Goal: Check status: Check status

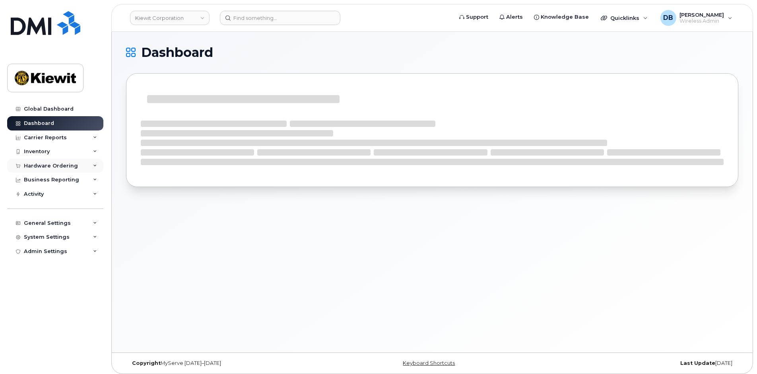
click at [51, 167] on div "Hardware Ordering" at bounding box center [51, 166] width 54 height 6
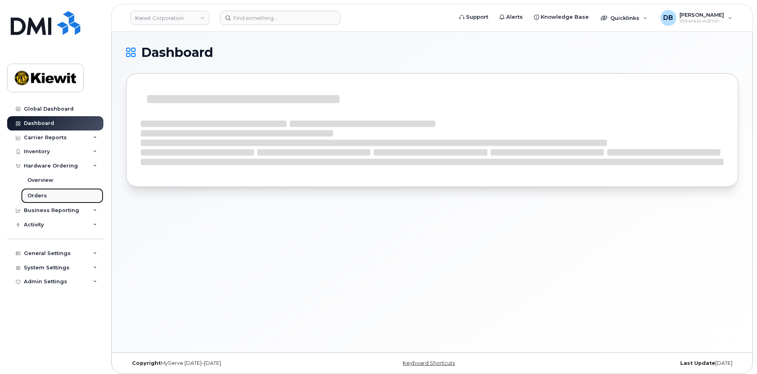
click at [38, 190] on link "Orders" at bounding box center [62, 195] width 82 height 15
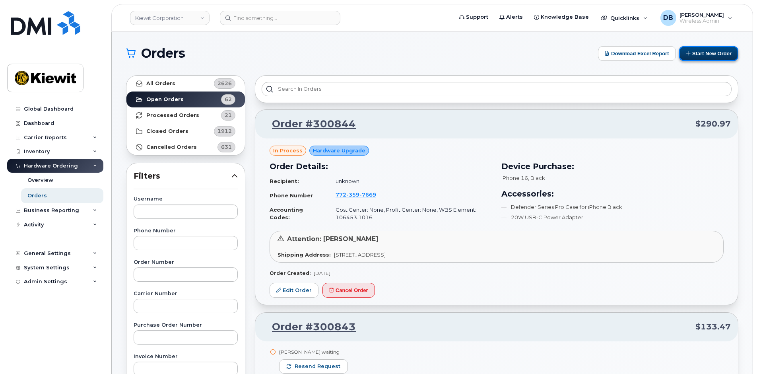
click at [704, 49] on button "Start New Order" at bounding box center [708, 53] width 59 height 15
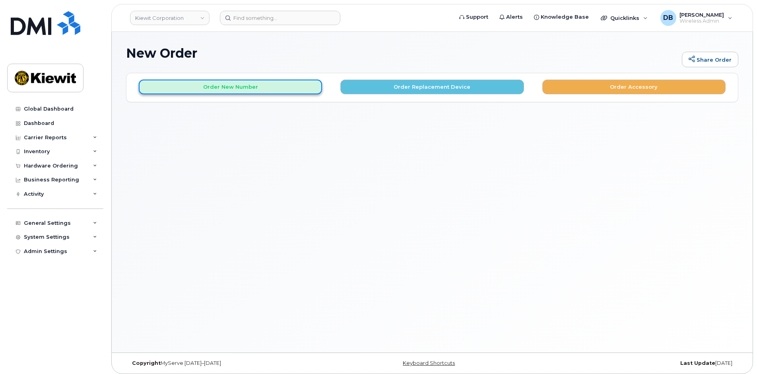
click at [259, 87] on button "Order New Number" at bounding box center [230, 87] width 183 height 15
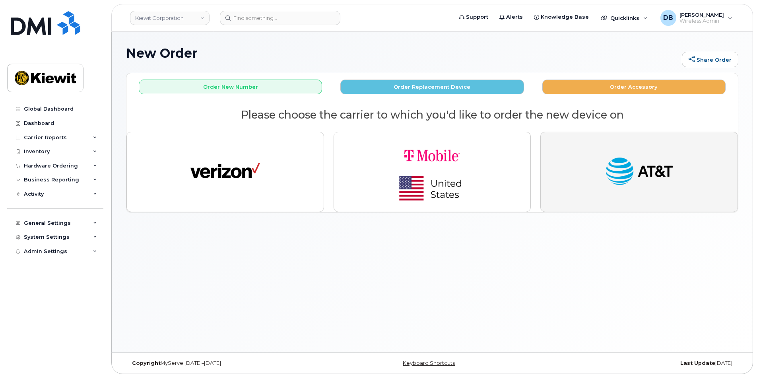
click at [595, 159] on button "button" at bounding box center [639, 172] width 198 height 80
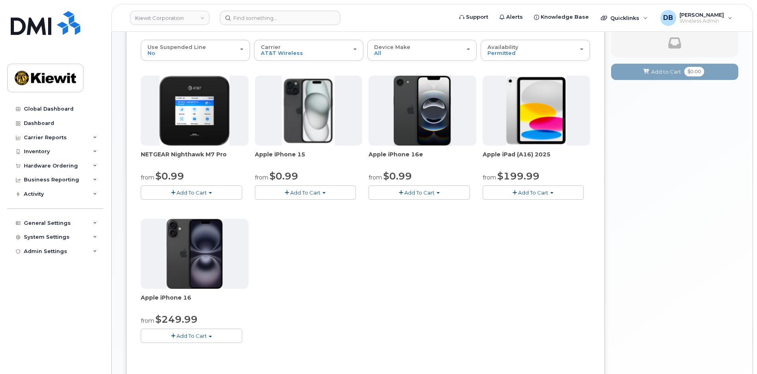
scroll to position [40, 0]
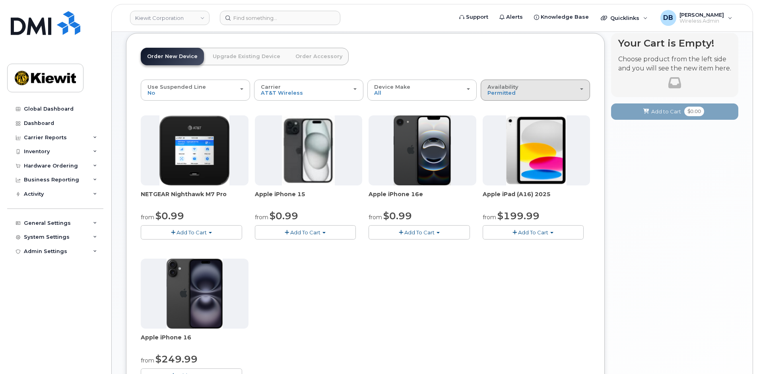
click at [564, 80] on button "Availability Permitted All" at bounding box center [535, 90] width 109 height 21
click at [501, 121] on div "All" at bounding box center [535, 122] width 105 height 10
click at [568, 92] on div "Availability Permitted All" at bounding box center [536, 90] width 96 height 12
click at [497, 121] on label "All" at bounding box center [491, 122] width 17 height 10
click at [0, 0] on input "All" at bounding box center [0, 0] width 0 height 0
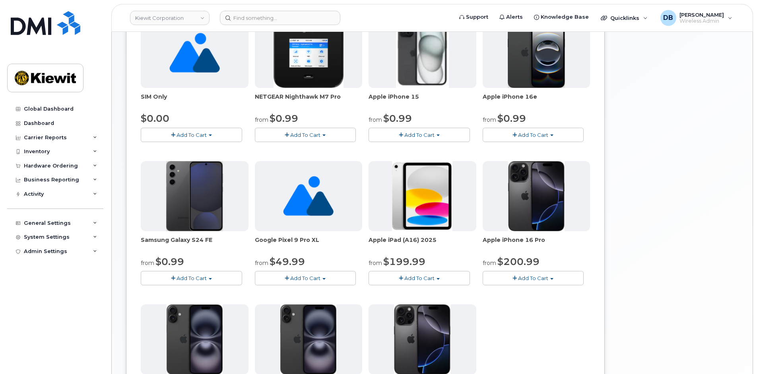
scroll to position [0, 0]
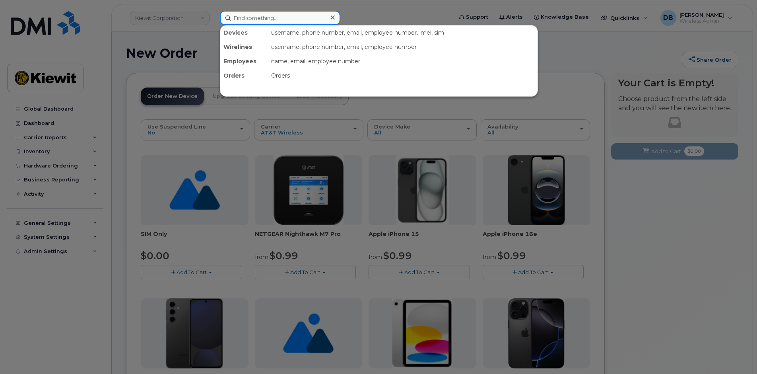
click at [241, 16] on input at bounding box center [280, 18] width 121 height 14
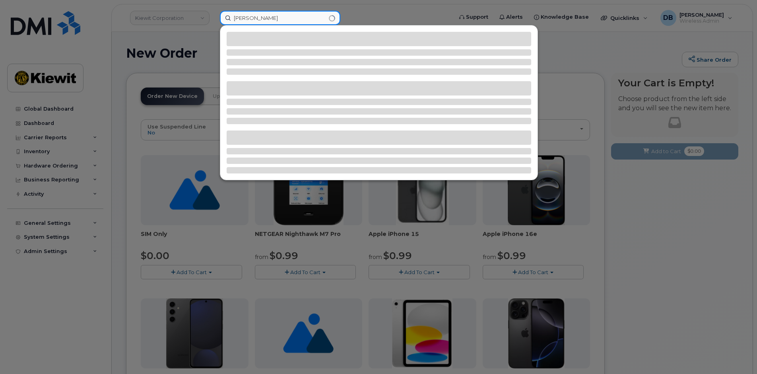
type input "chris hynes"
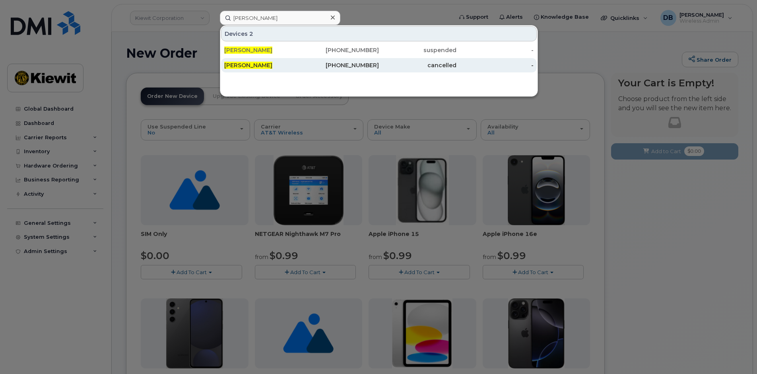
click at [260, 68] on span "[PERSON_NAME]" at bounding box center [248, 65] width 48 height 7
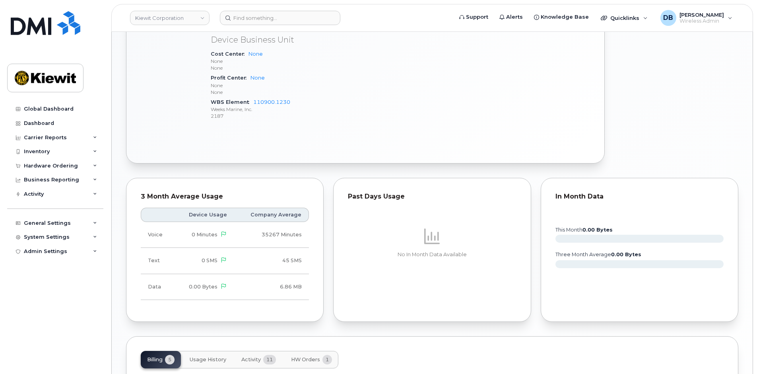
scroll to position [636, 0]
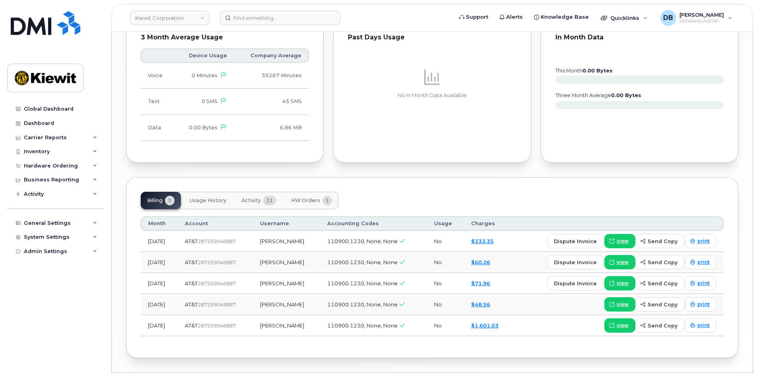
click at [299, 197] on span "HW Orders" at bounding box center [305, 200] width 29 height 6
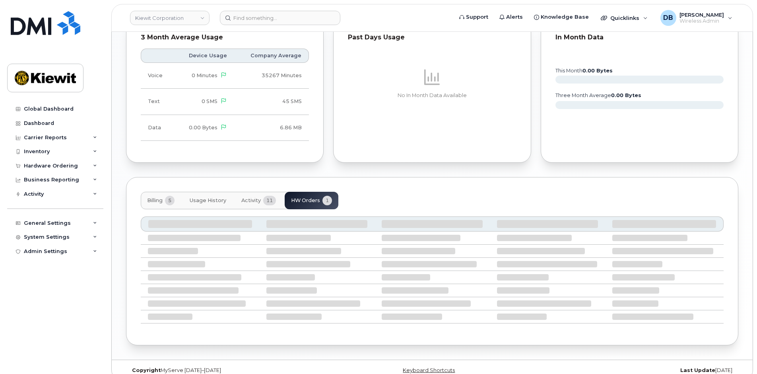
scroll to position [592, 0]
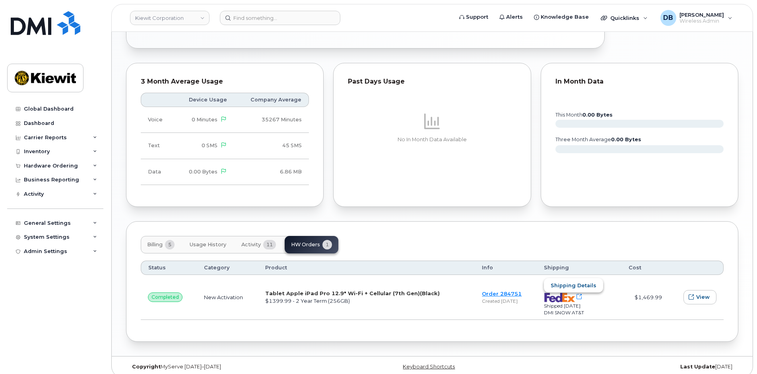
click at [566, 282] on span "Shipping details" at bounding box center [574, 286] width 46 height 8
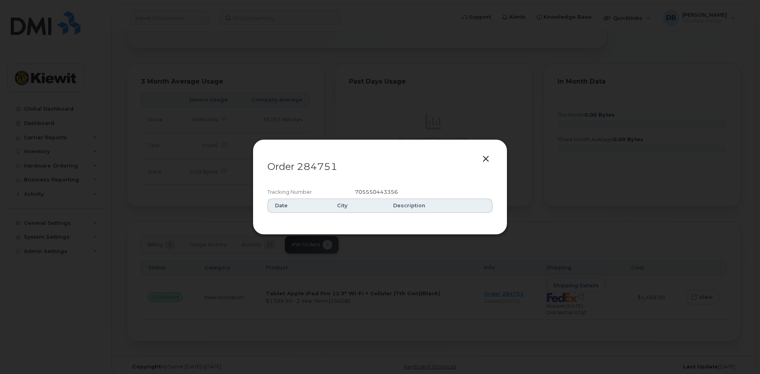
click at [482, 157] on button "button" at bounding box center [486, 159] width 12 height 11
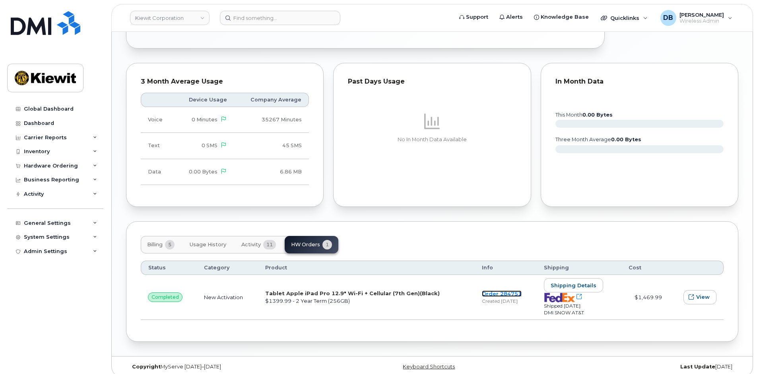
click at [492, 290] on link "Order 284751" at bounding box center [502, 293] width 40 height 6
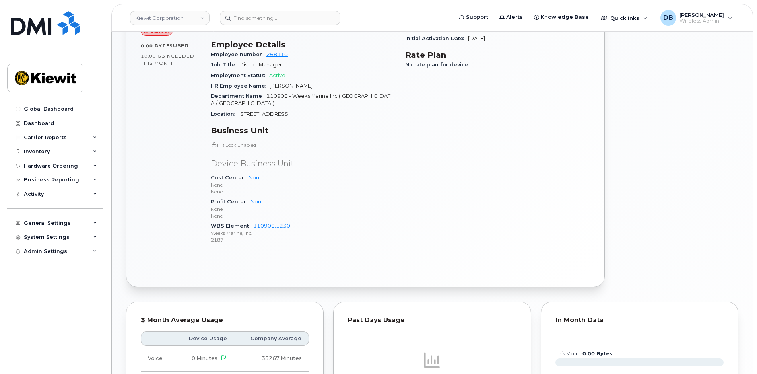
scroll to position [274, 0]
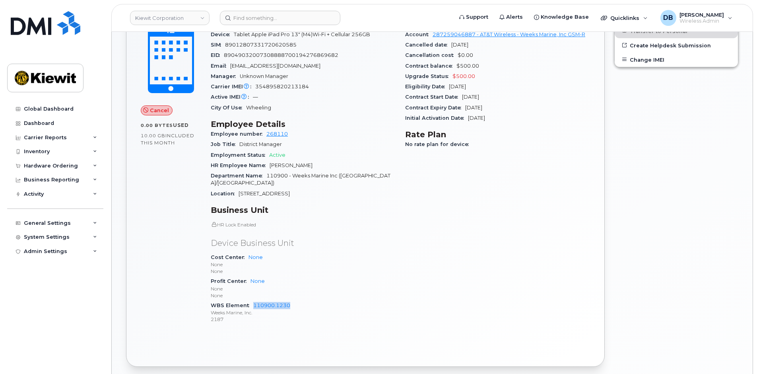
drag, startPoint x: 293, startPoint y: 297, endPoint x: 252, endPoint y: 295, distance: 41.0
click at [252, 300] on div "WBS Element 110900.1230 Weeks Marine, Inc. 2187" at bounding box center [303, 312] width 185 height 24
copy link "110900.1230"
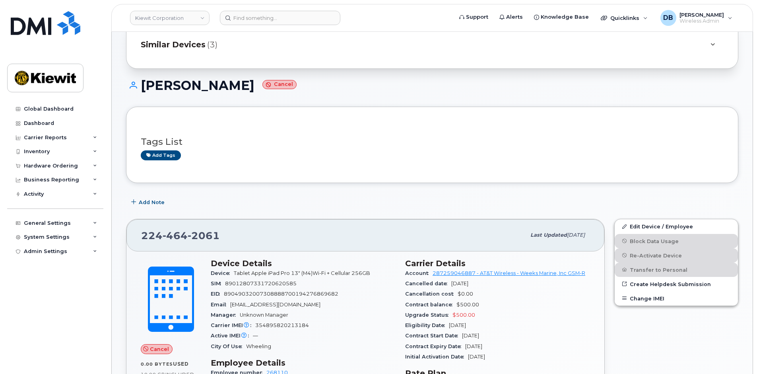
scroll to position [0, 0]
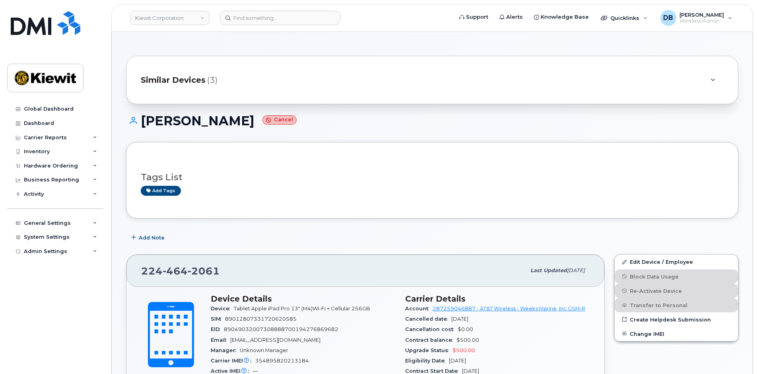
click at [391, 124] on h1 "[PERSON_NAME]" at bounding box center [432, 121] width 612 height 14
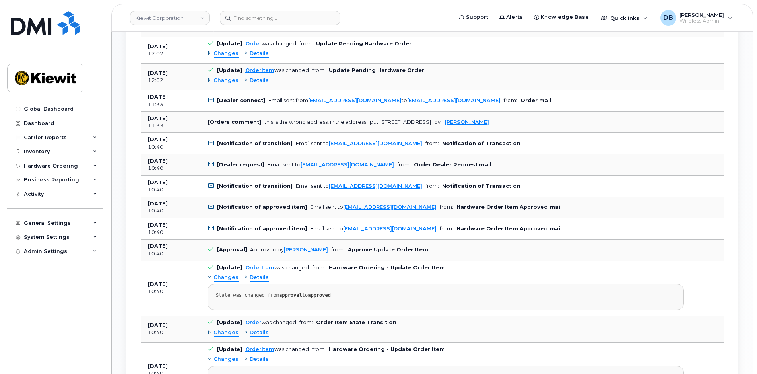
scroll to position [633, 0]
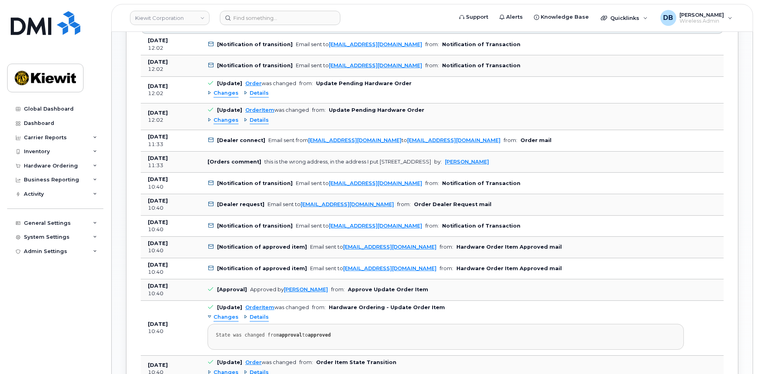
drag, startPoint x: 377, startPoint y: 161, endPoint x: 471, endPoint y: 162, distance: 94.3
click at [431, 162] on div "this is the wrong address, in the address I put 4 commerce drive, cranford nj 0…" at bounding box center [347, 162] width 167 height 6
copy div "4 commerce drive, cranford nj 07016"
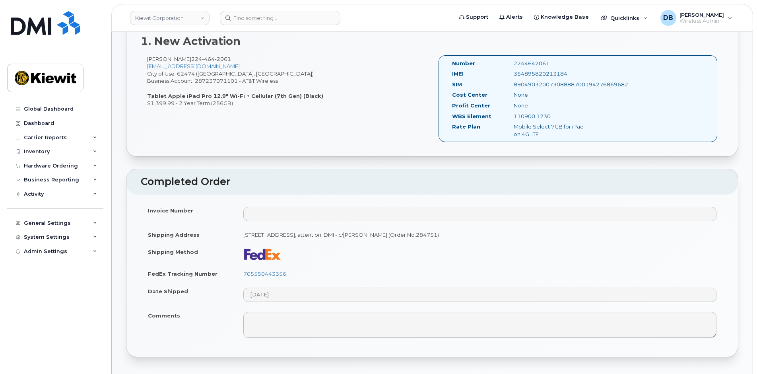
scroll to position [0, 0]
